Goal: Transaction & Acquisition: Purchase product/service

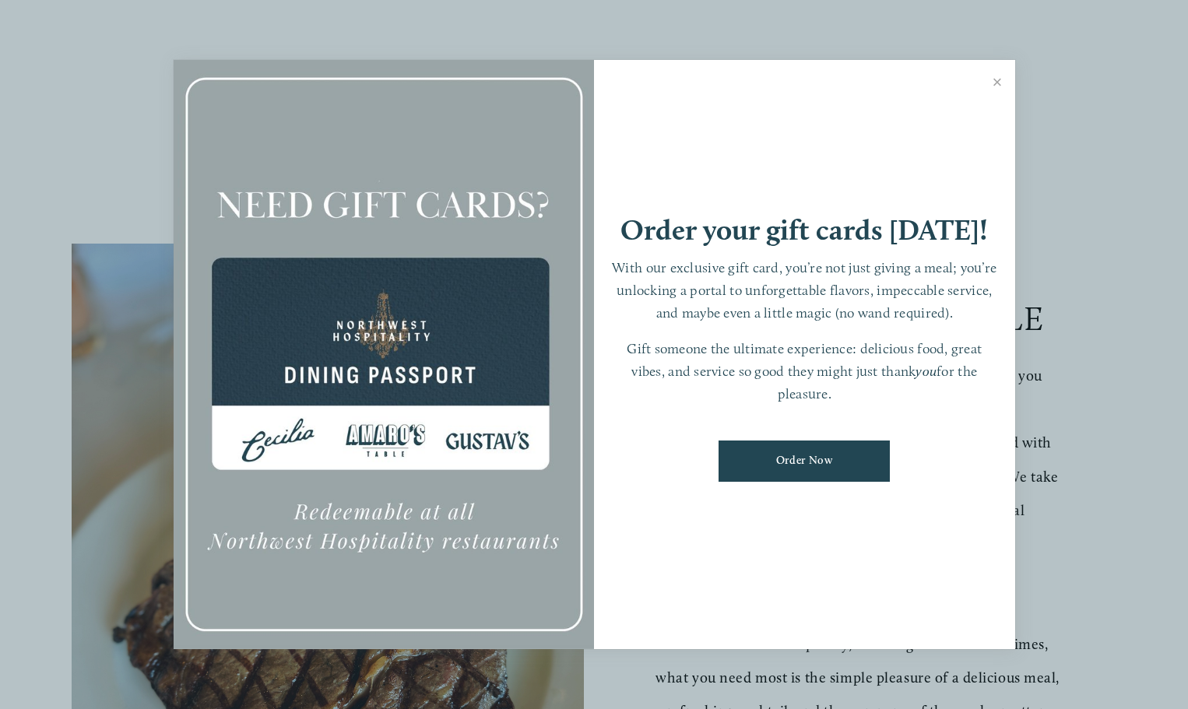
scroll to position [311, 0]
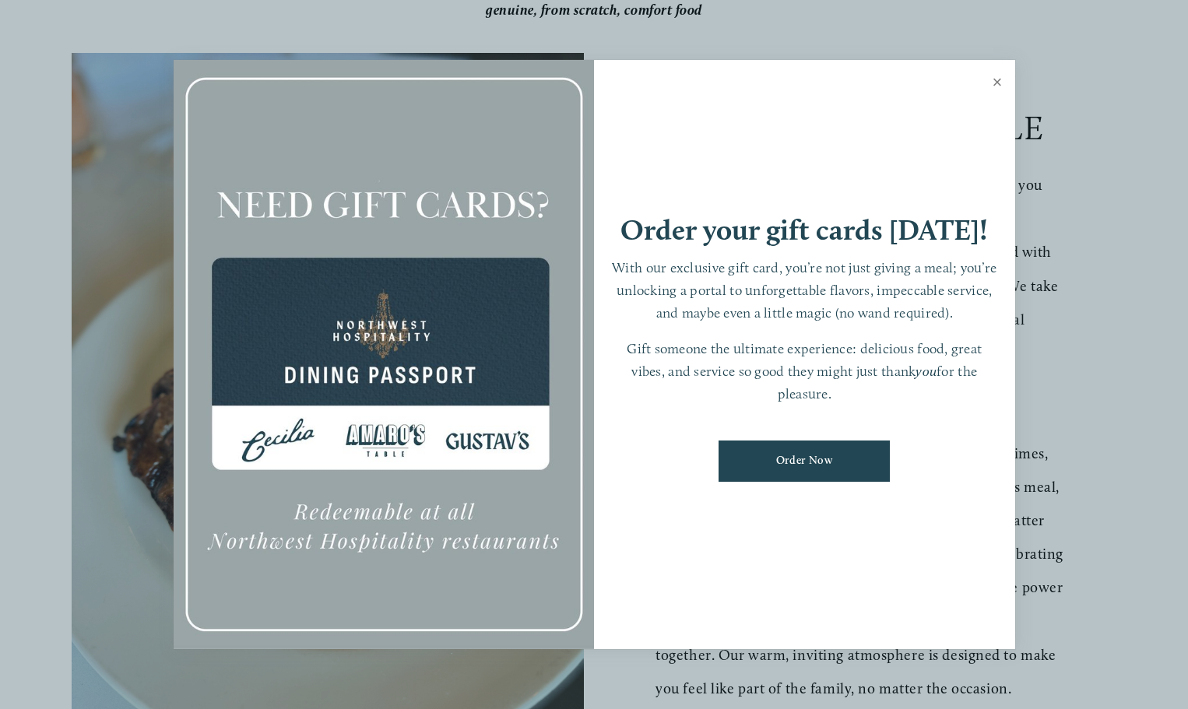
click at [997, 80] on link "Close" at bounding box center [998, 84] width 30 height 44
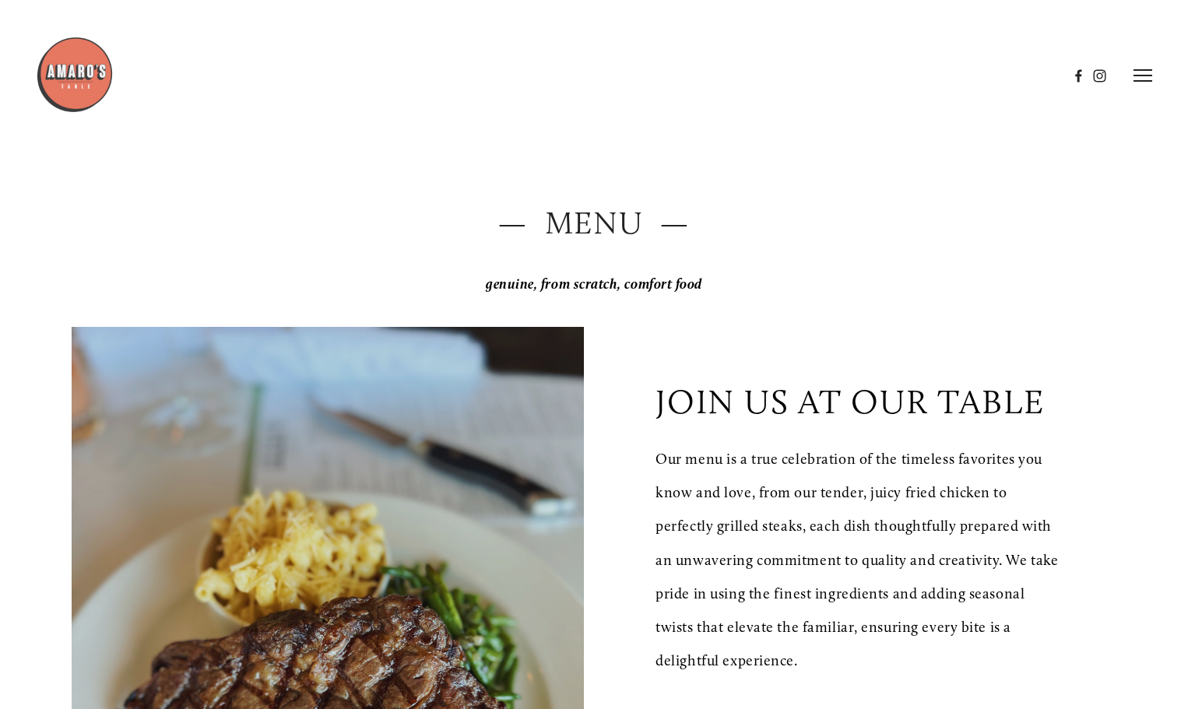
scroll to position [0, 0]
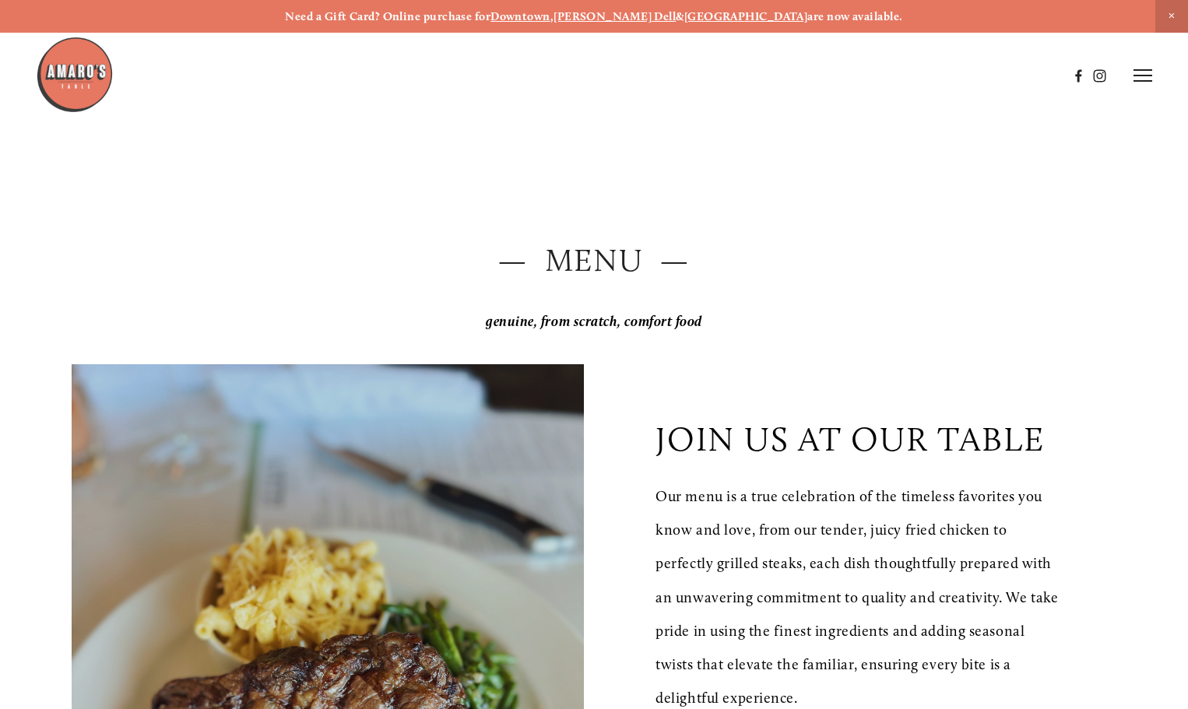
click at [72, 60] on img at bounding box center [75, 75] width 78 height 78
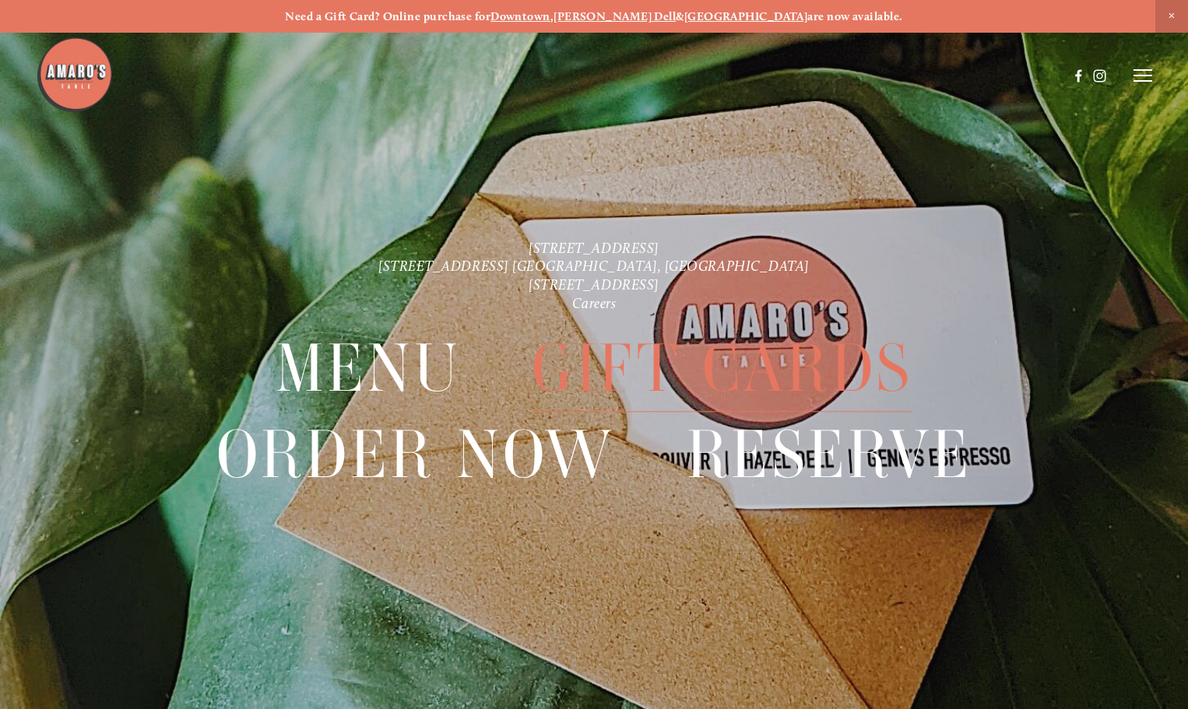
click at [628, 353] on span "Gift Cards" at bounding box center [722, 368] width 381 height 86
